Goal: Navigation & Orientation: Find specific page/section

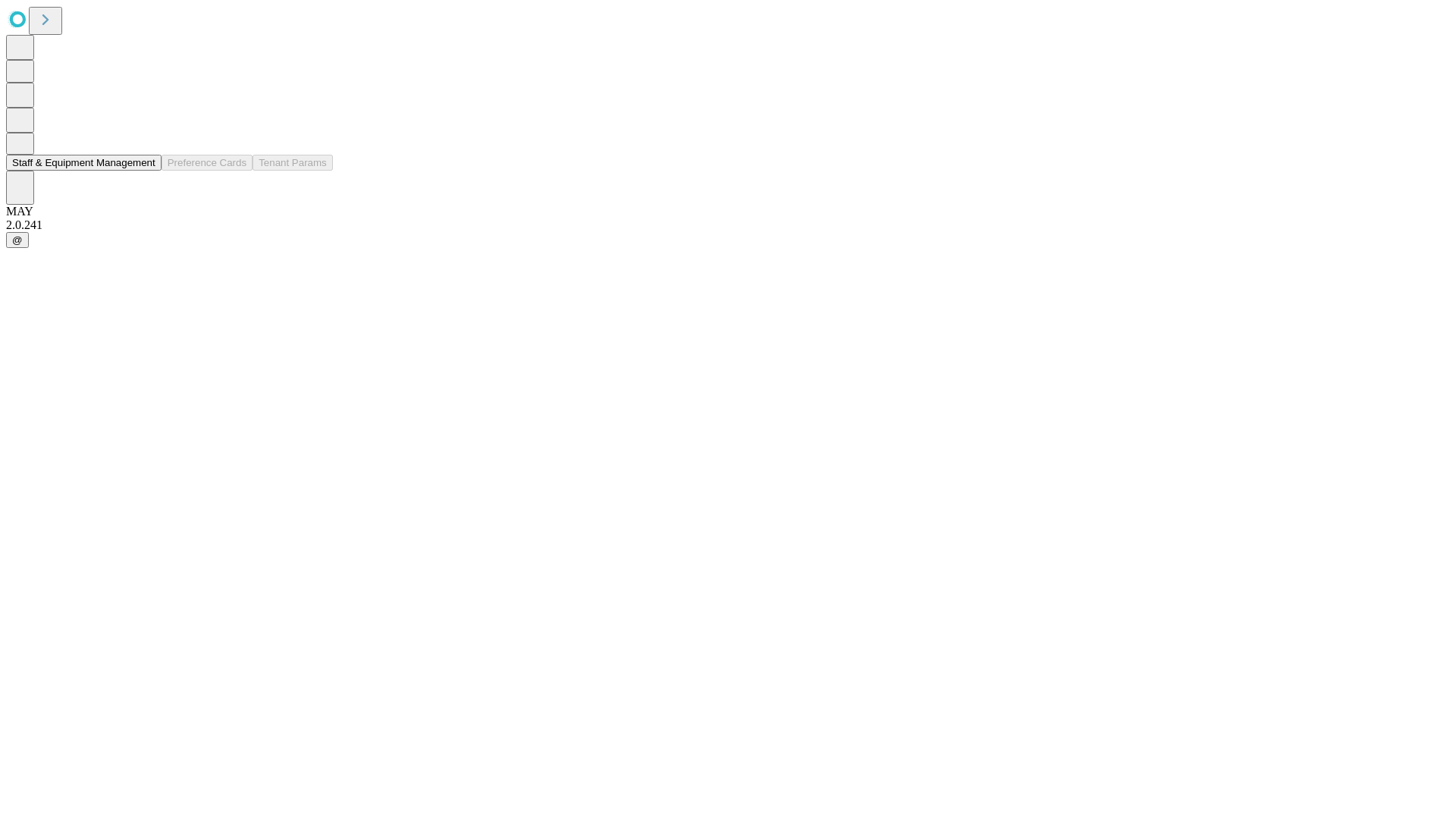
click at [144, 170] on button "Staff & Equipment Management" at bounding box center [84, 162] width 156 height 16
